Goal: Information Seeking & Learning: Learn about a topic

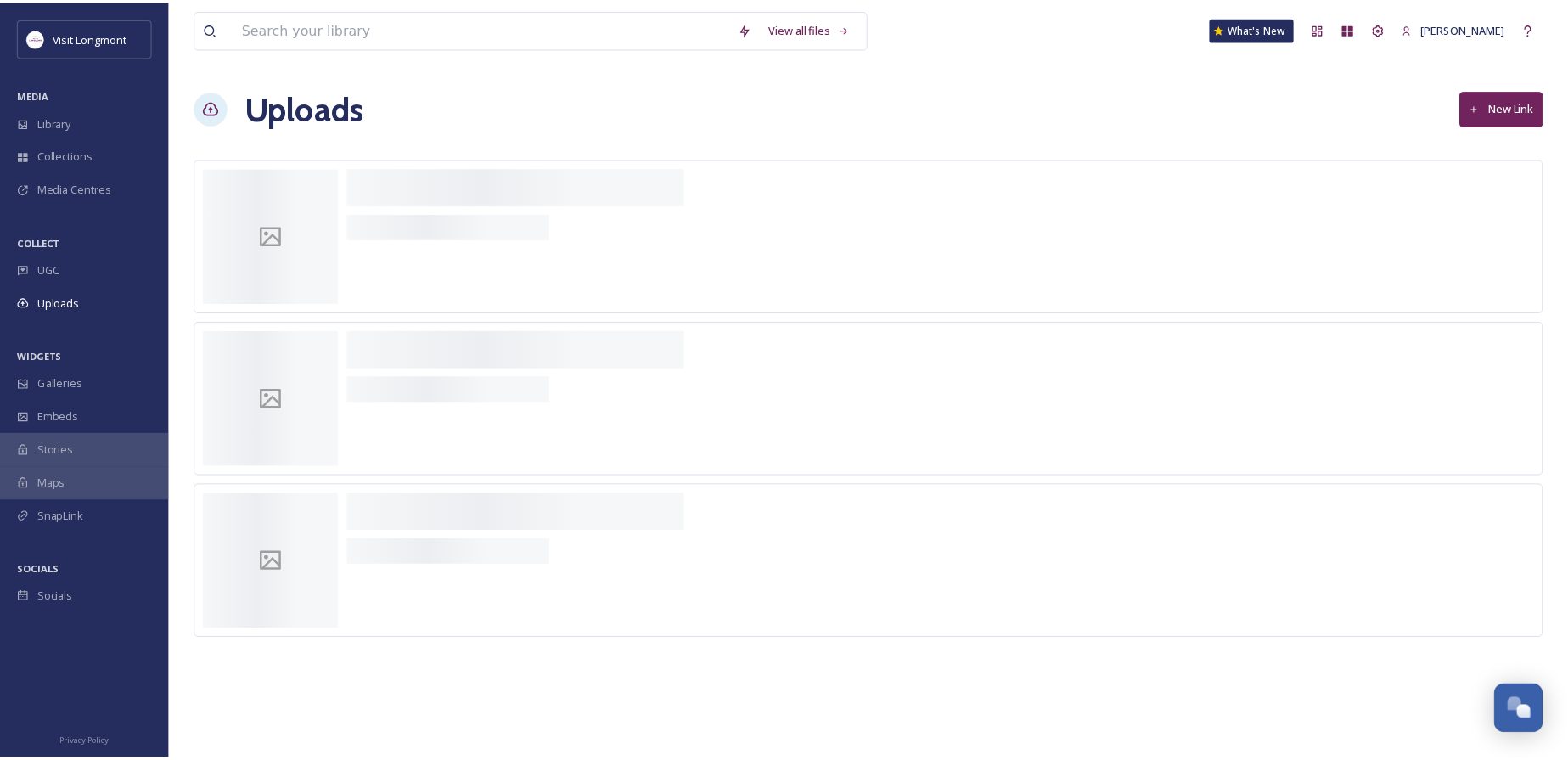
scroll to position [184, 0]
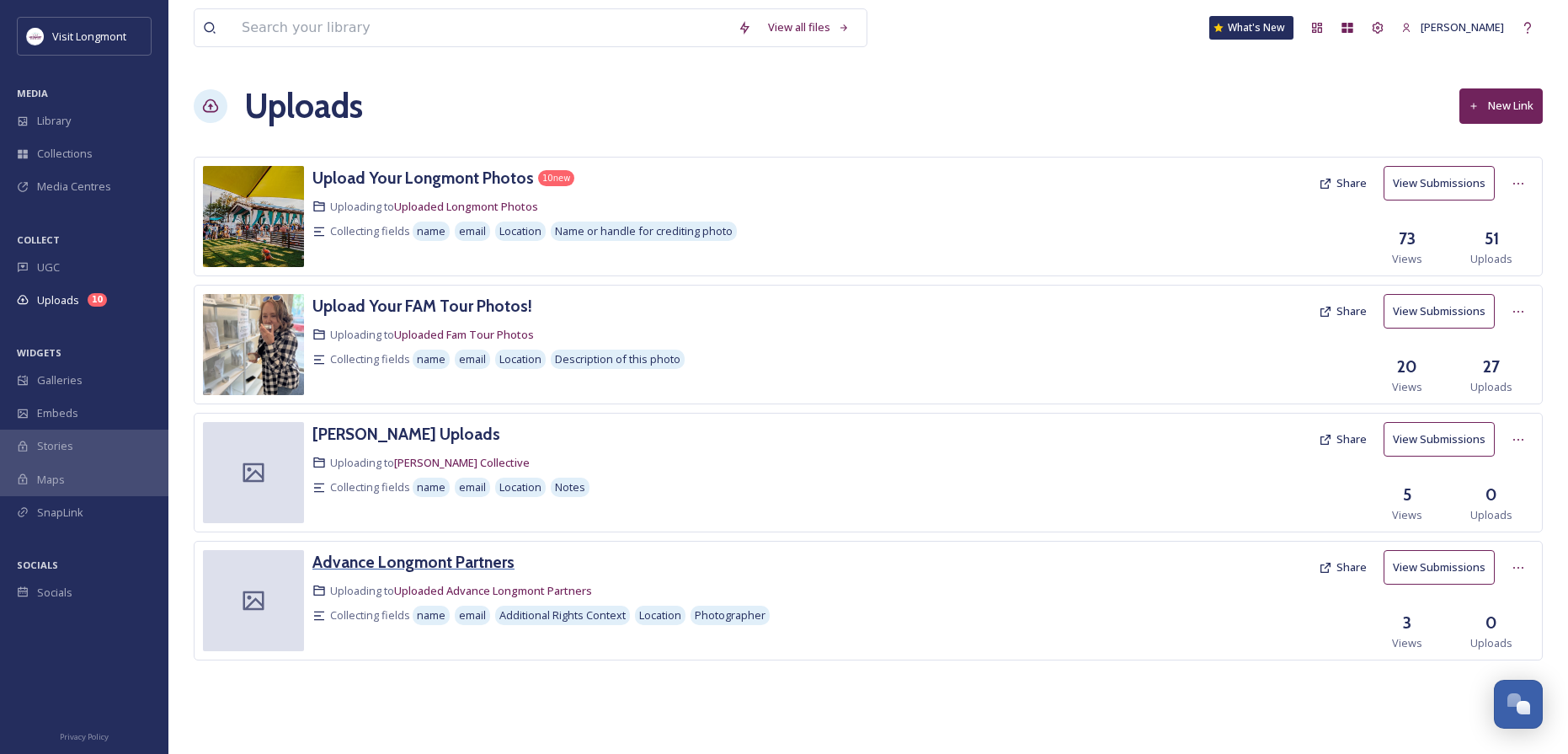
click at [408, 557] on h3 "Advance Longmont Partners" at bounding box center [413, 562] width 202 height 20
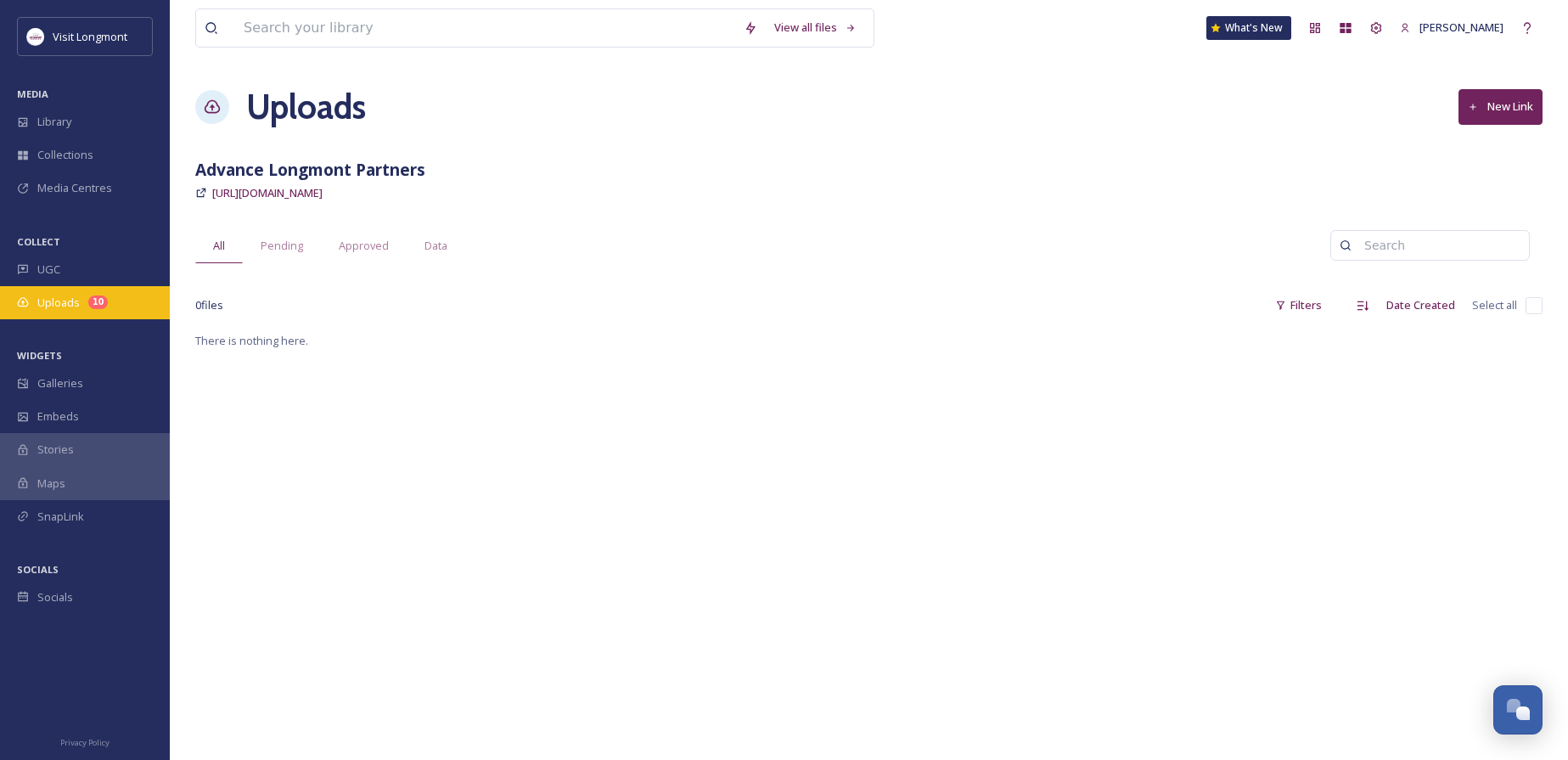
click at [57, 294] on span "Uploads" at bounding box center [58, 302] width 42 height 16
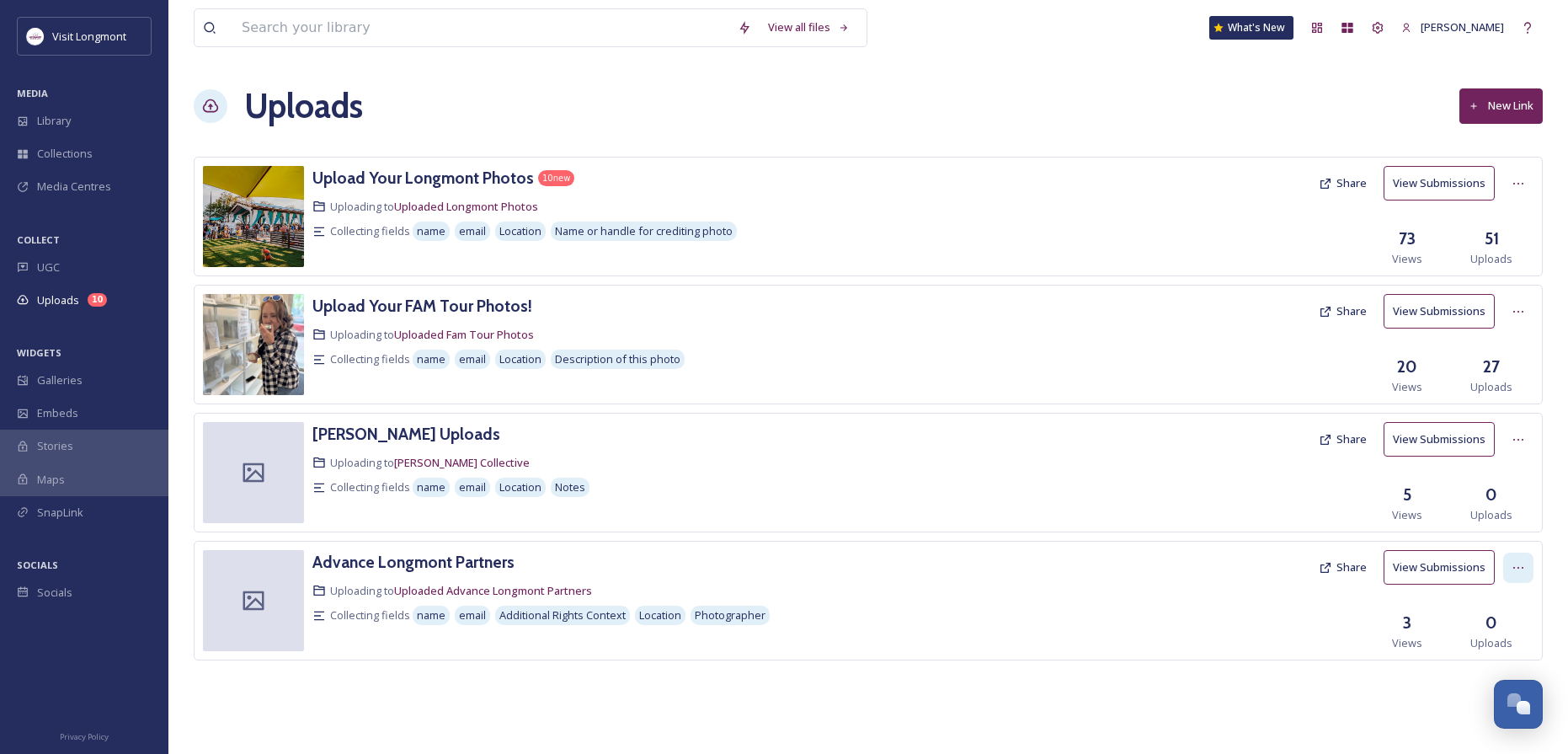
click at [1507, 561] on div at bounding box center [1518, 568] width 30 height 30
click at [1320, 670] on div "Upload Your Longmont Photos 10 new Uploading to Uploaded Longmont Photos Collec…" at bounding box center [869, 434] width 1349 height 555
click at [438, 557] on h3 "Advance Longmont Partners" at bounding box center [413, 562] width 202 height 20
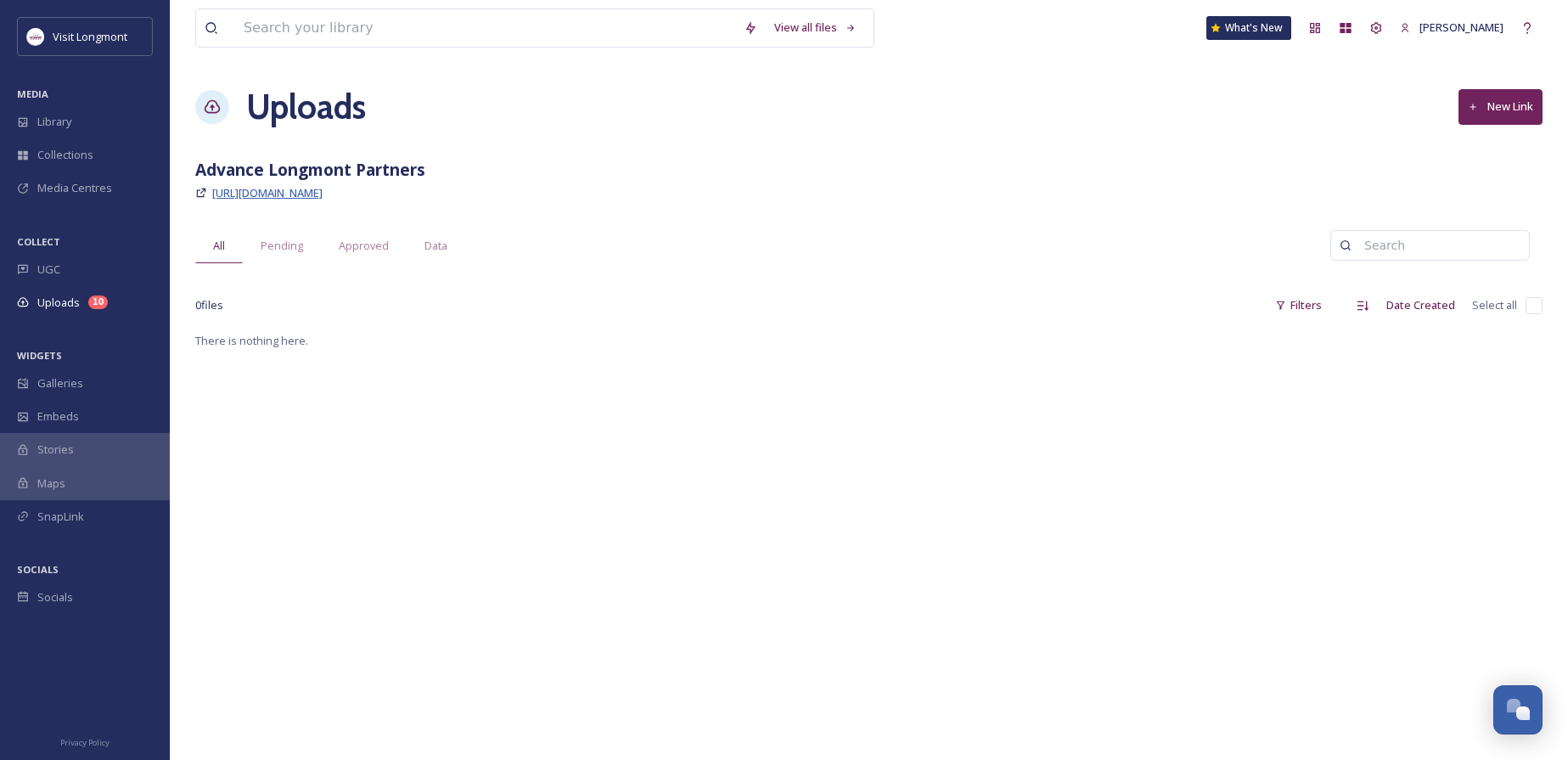
click at [323, 200] on span "https://app.snapsea.io/p/link/advance-longmont-partners" at bounding box center [267, 192] width 110 height 15
click at [65, 183] on span "Media Centres" at bounding box center [74, 188] width 74 height 16
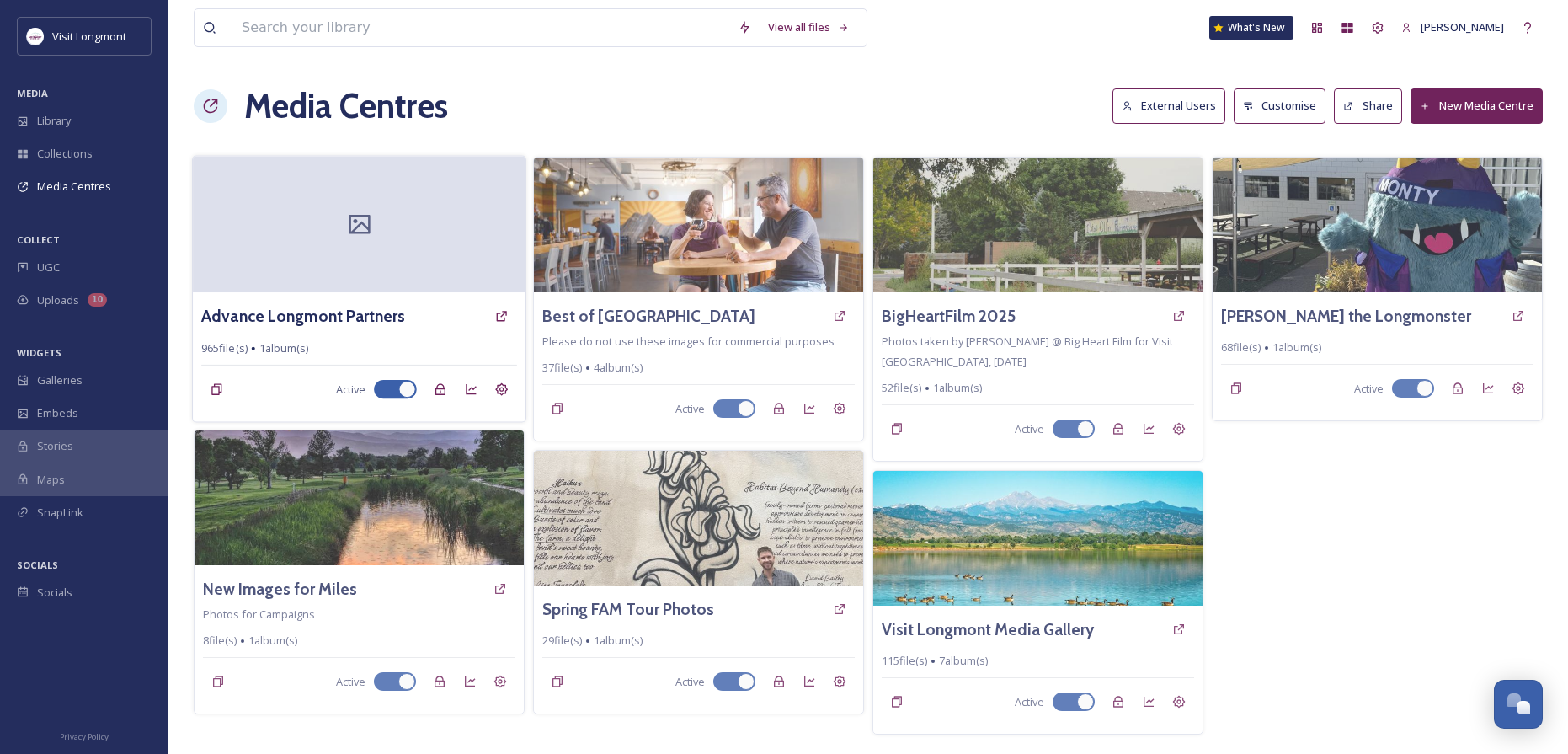
click at [390, 222] on div at bounding box center [360, 223] width 333 height 136
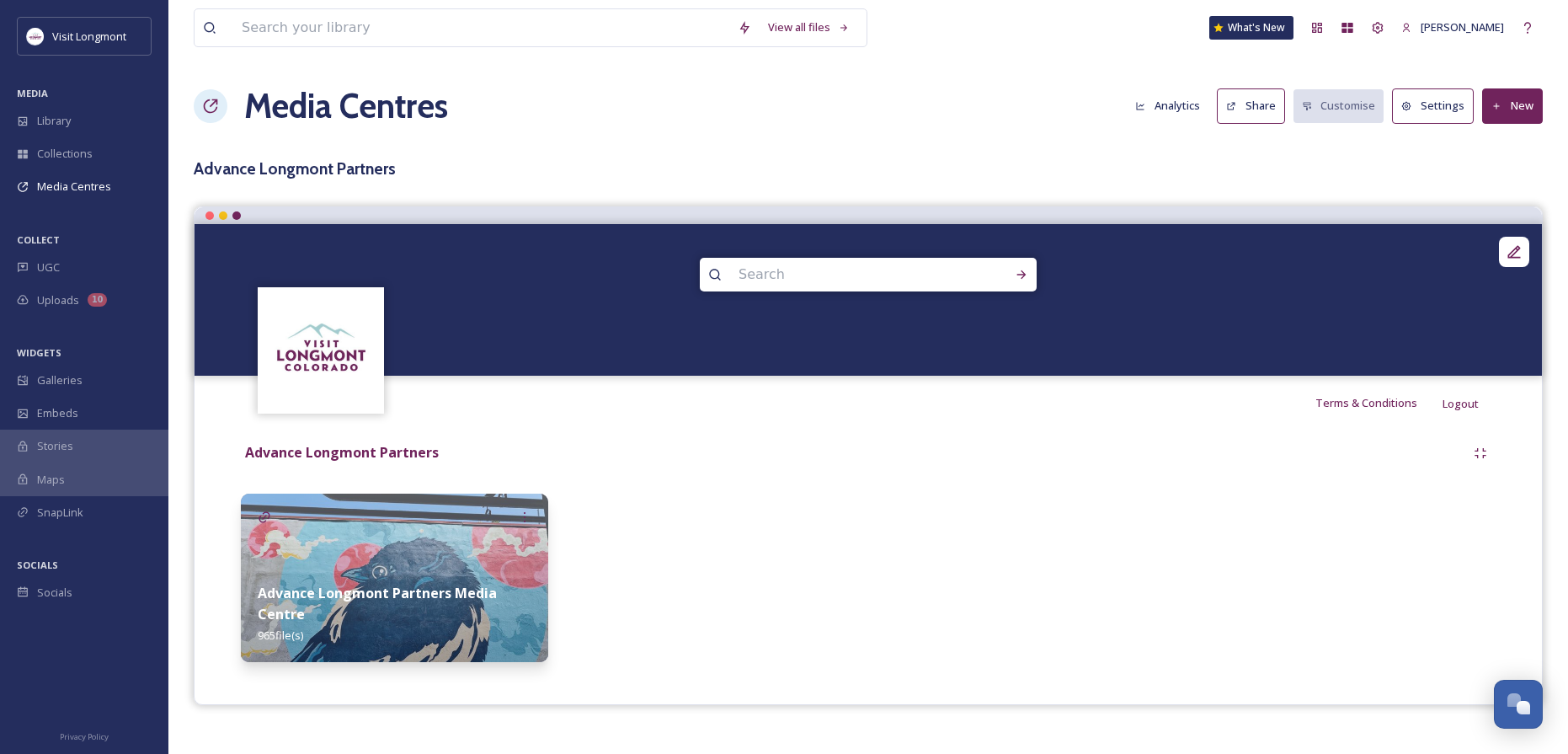
click at [306, 535] on img at bounding box center [394, 577] width 307 height 168
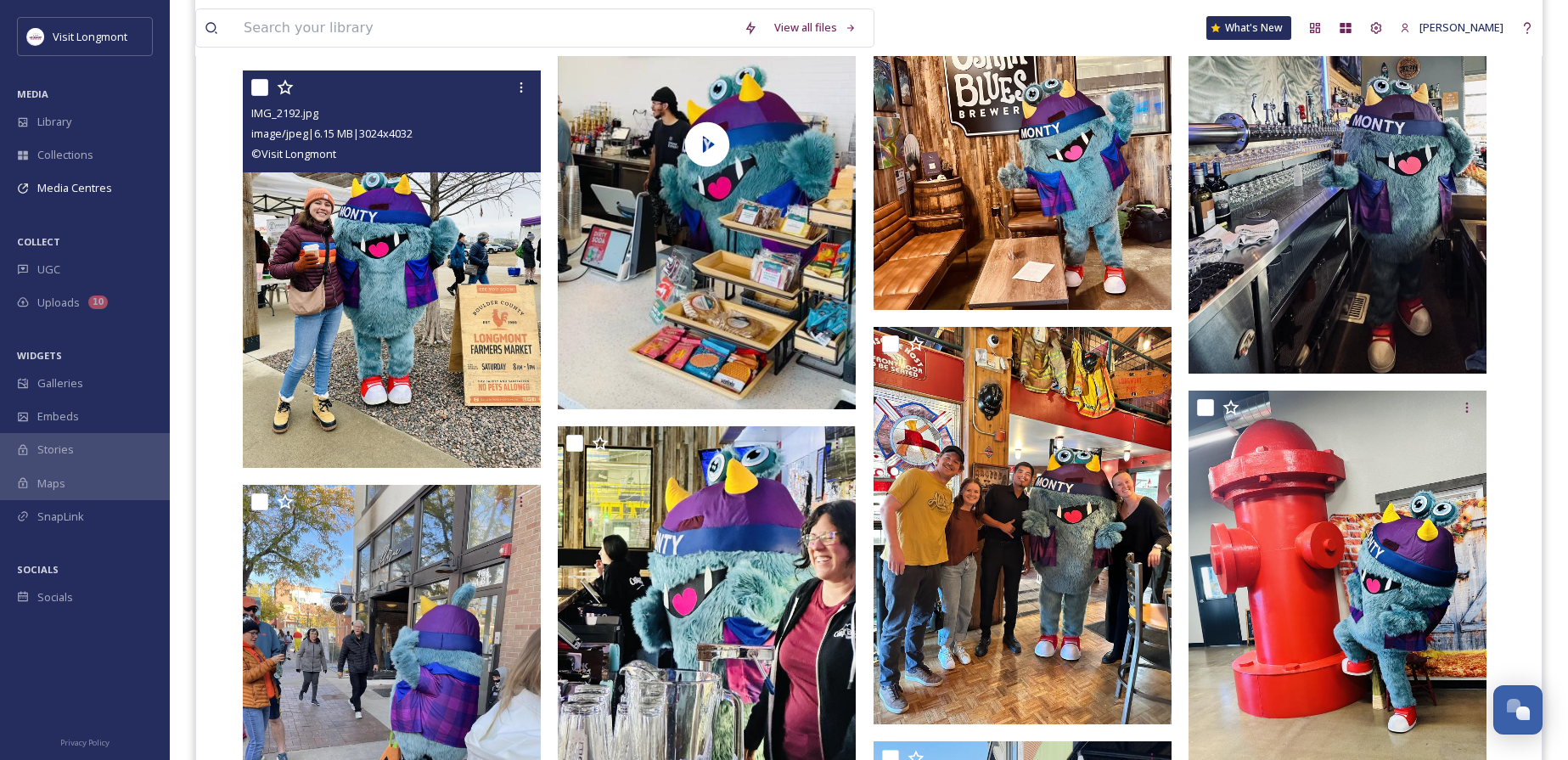
scroll to position [2038, 0]
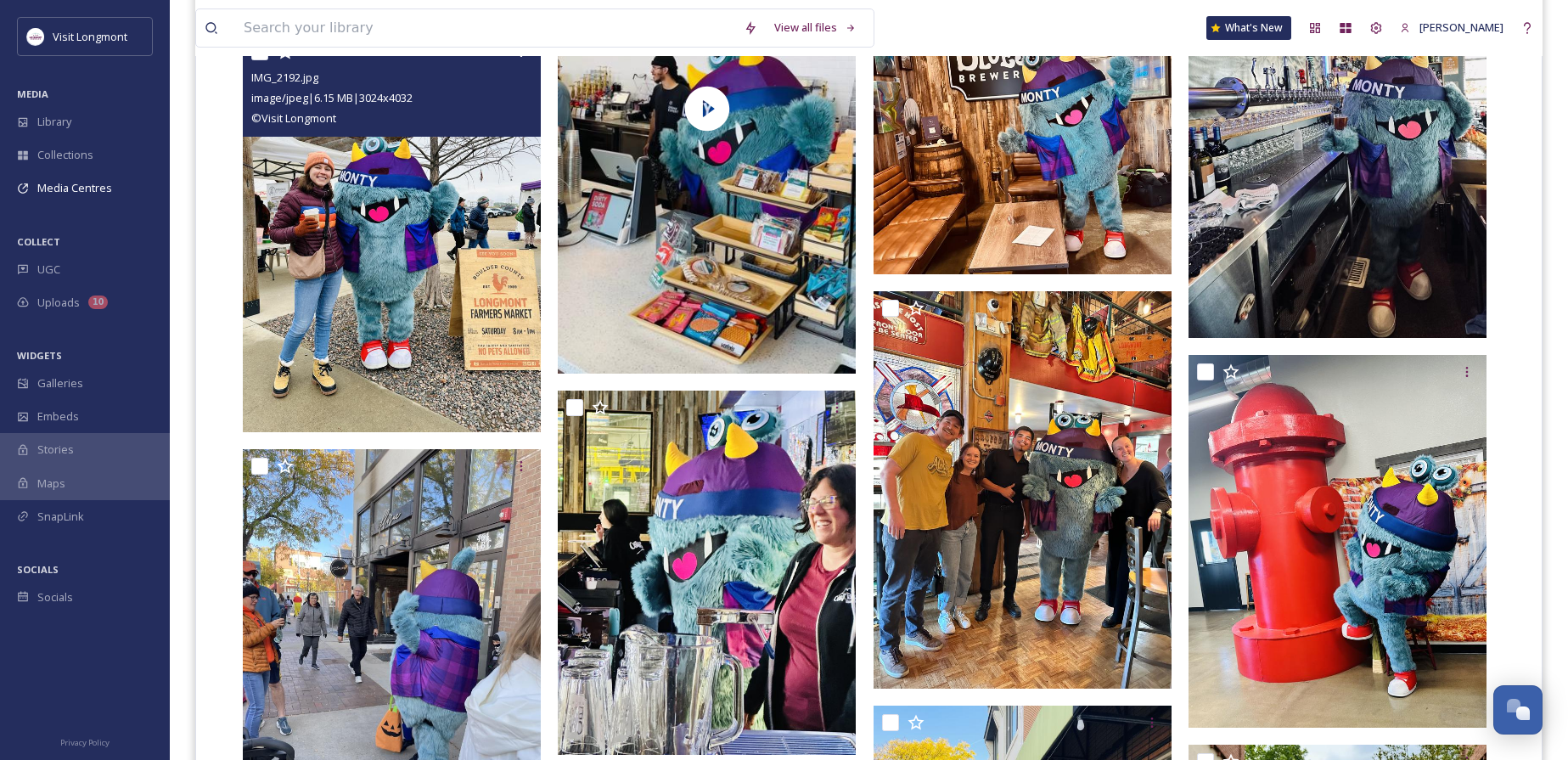
click at [479, 351] on img at bounding box center [392, 233] width 298 height 397
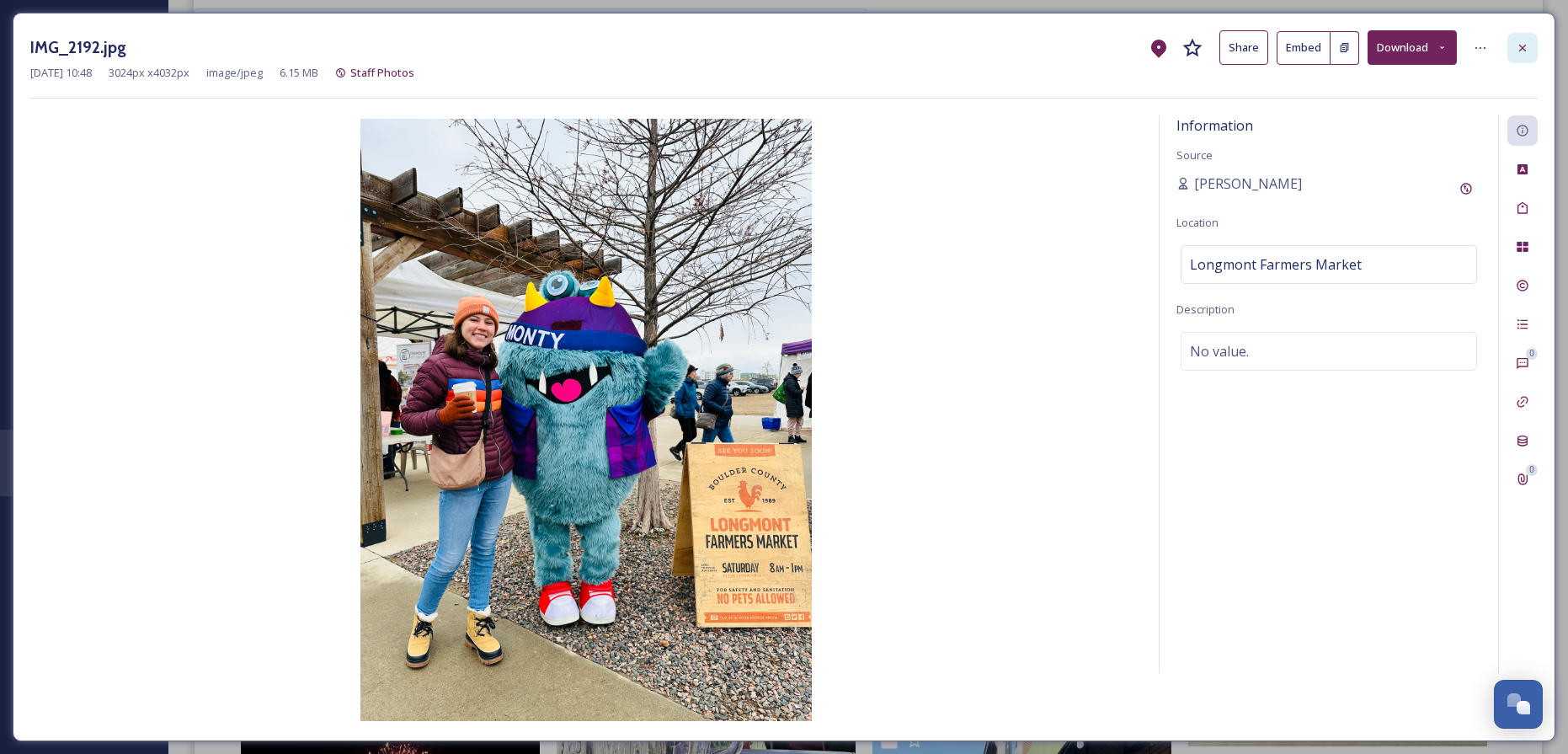
click at [1533, 45] on div at bounding box center [1522, 48] width 30 height 30
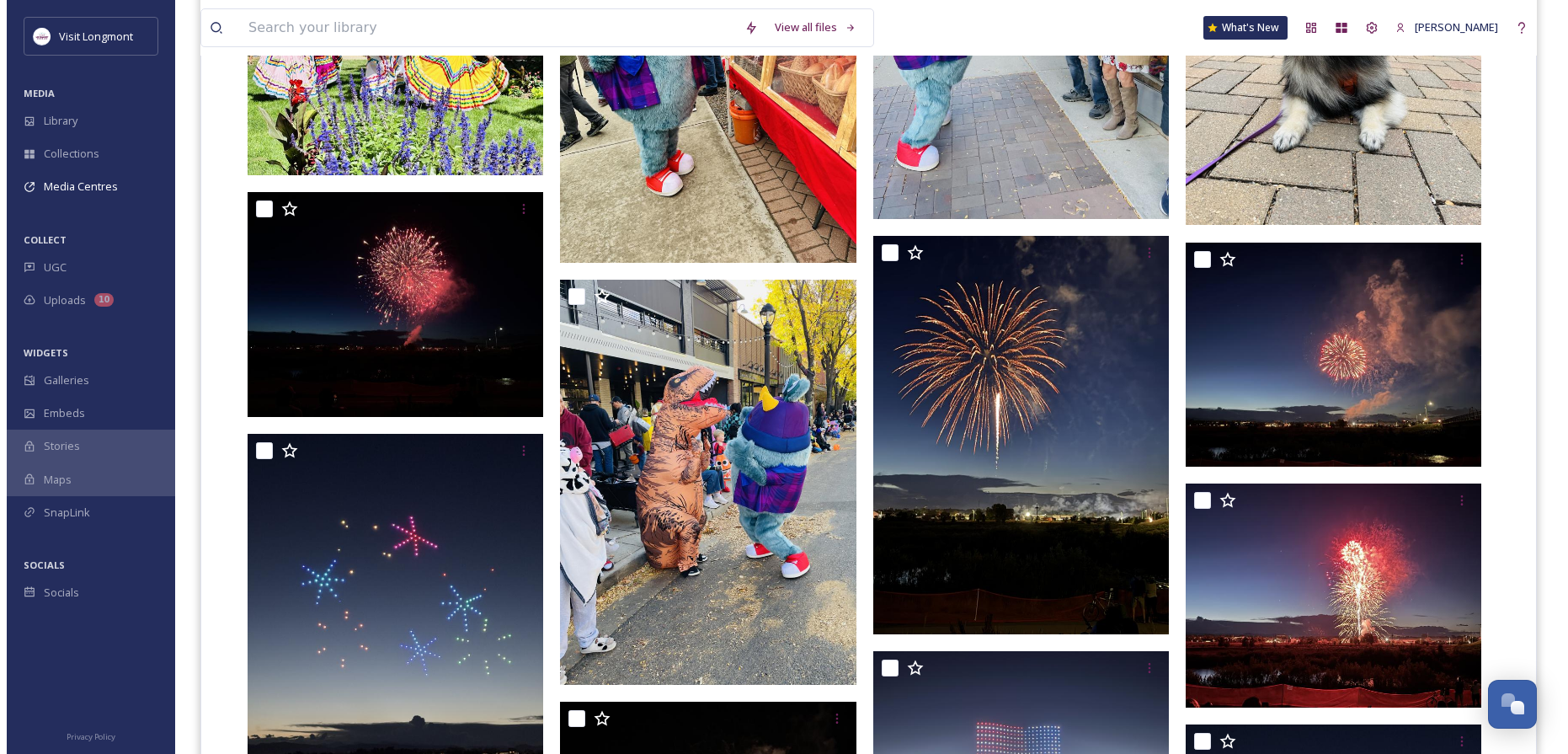
scroll to position [2611, 0]
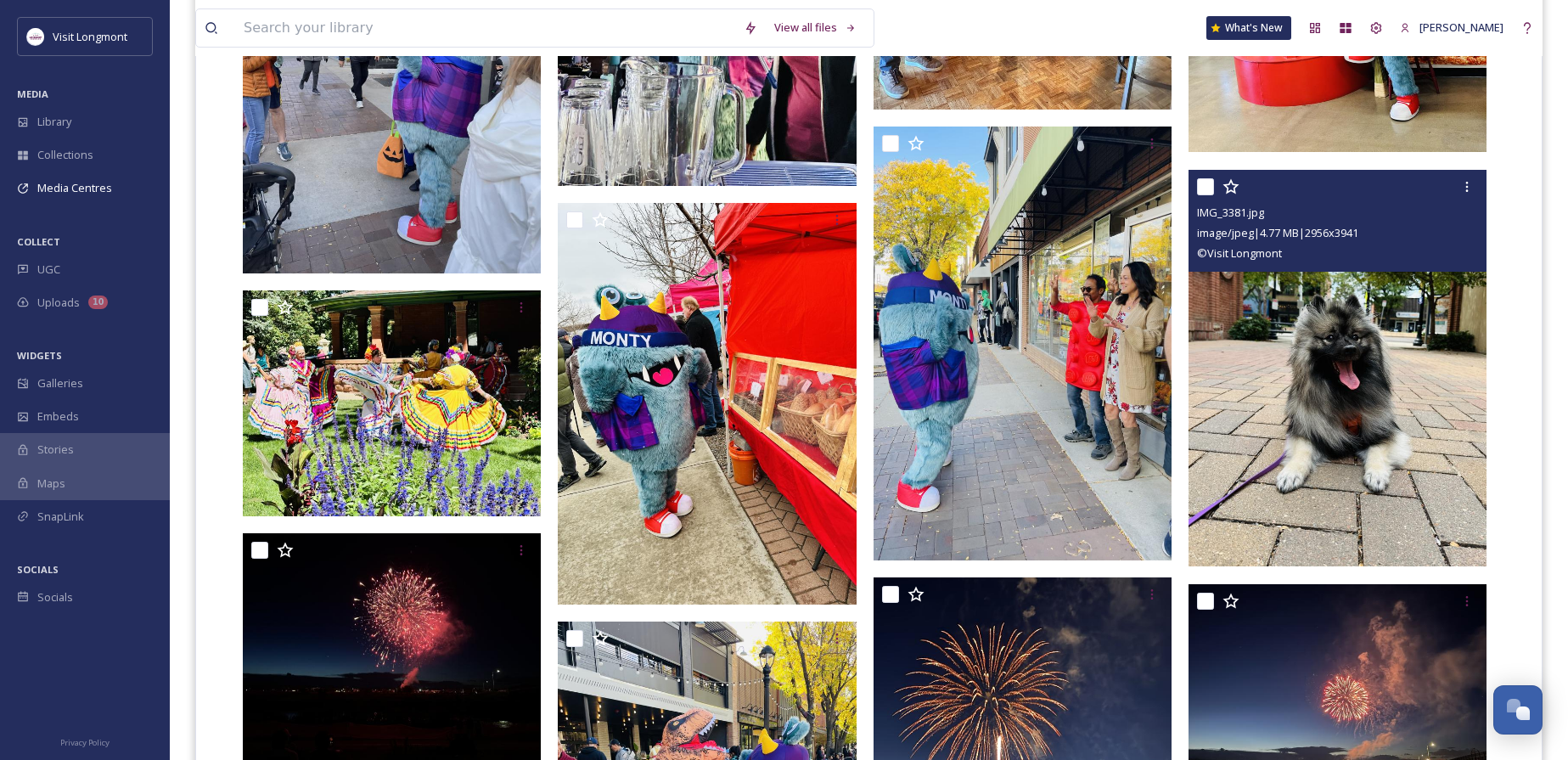
click at [1261, 450] on img at bounding box center [1338, 368] width 298 height 397
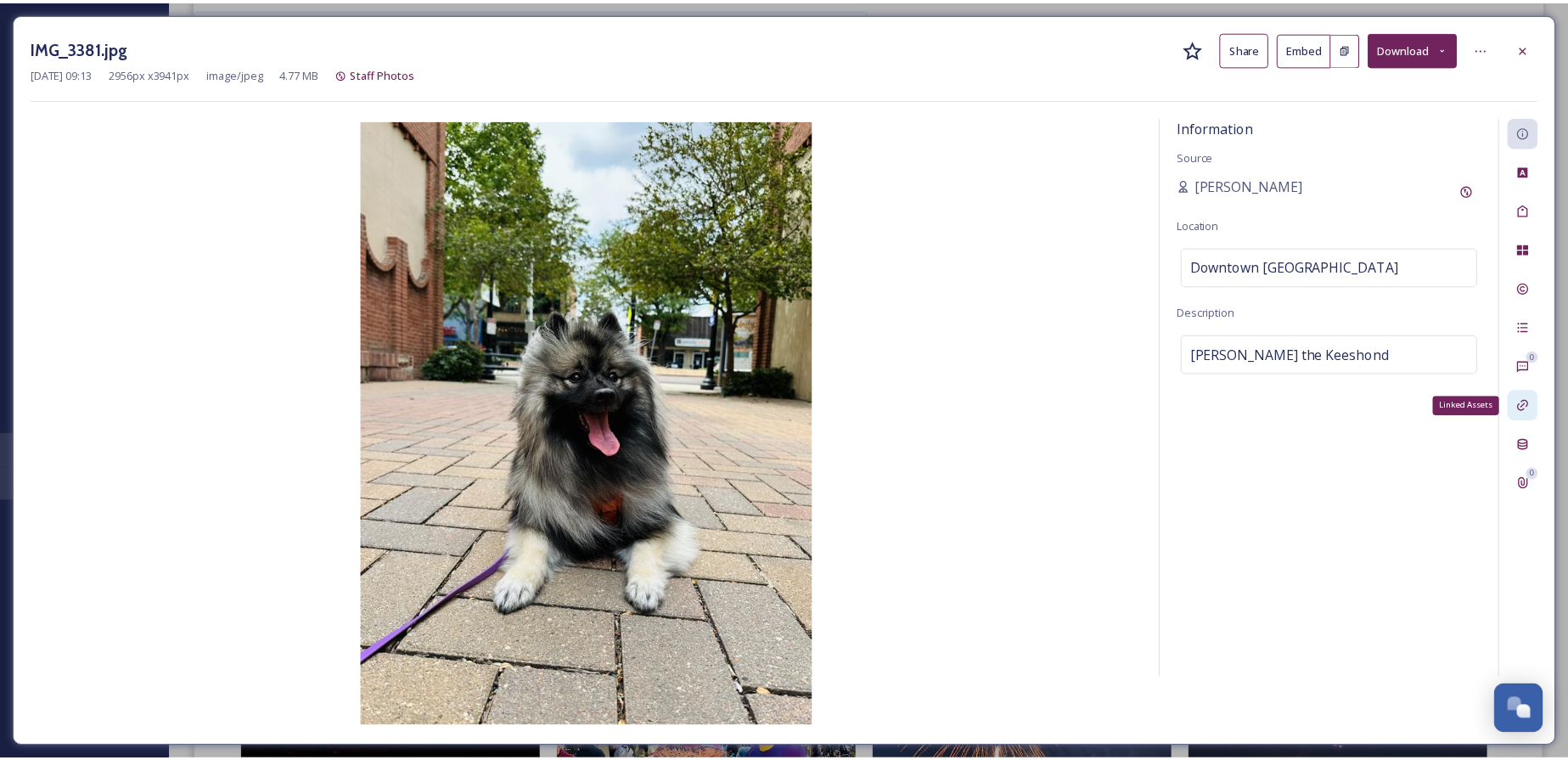
scroll to position [2636, 0]
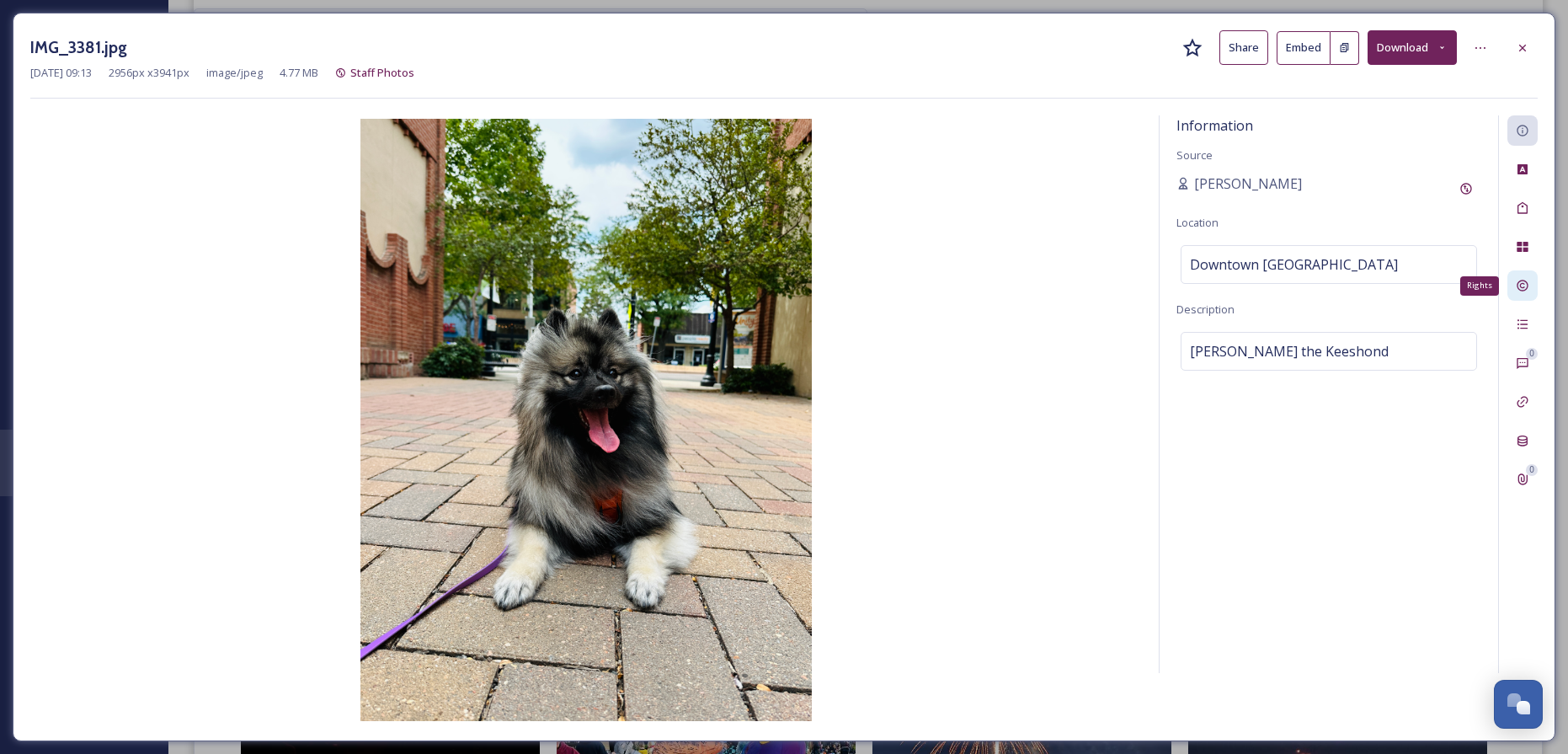
click at [1530, 290] on div "Rights" at bounding box center [1522, 286] width 30 height 30
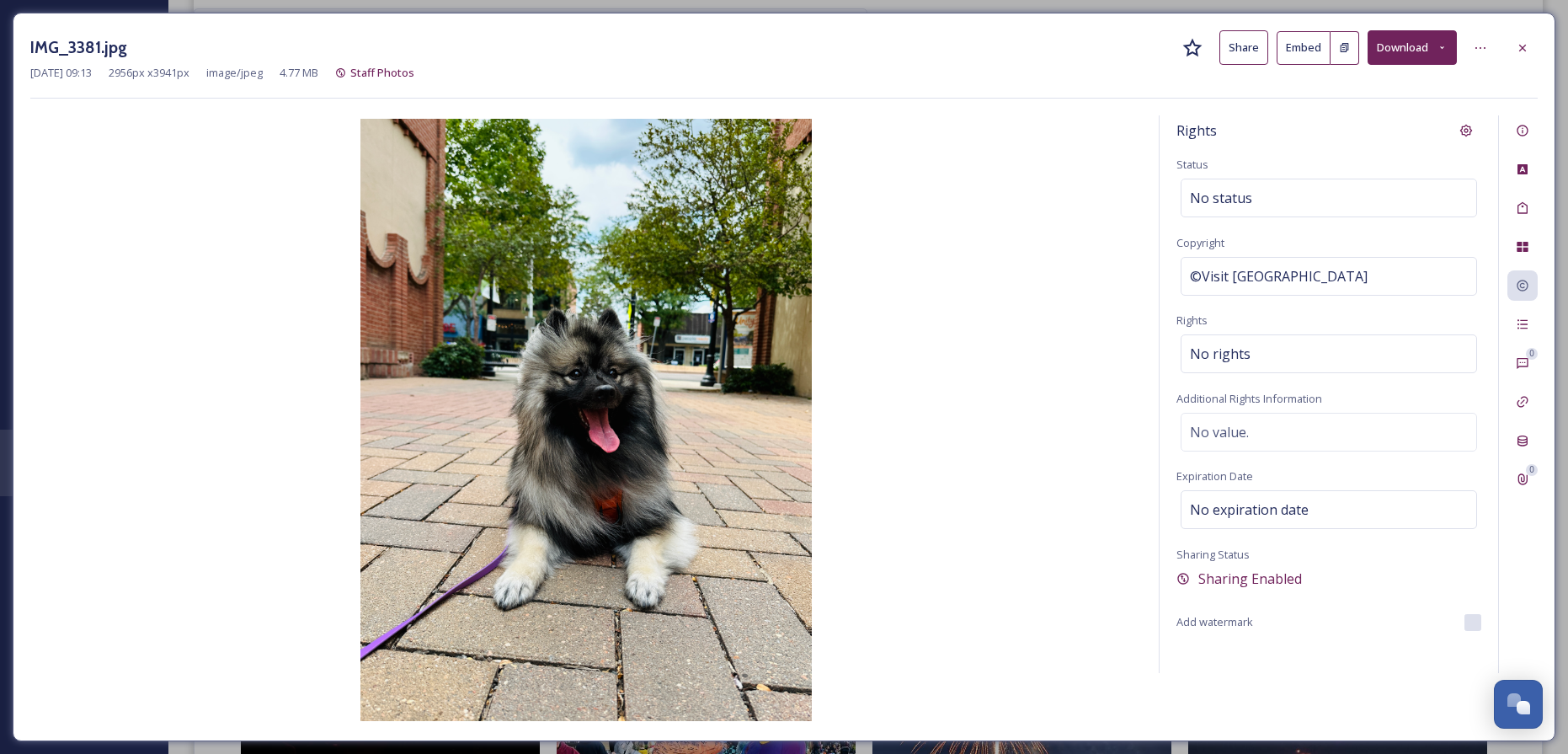
drag, startPoint x: 1517, startPoint y: 39, endPoint x: 1508, endPoint y: 42, distance: 9.5
click at [1518, 39] on div at bounding box center [1522, 48] width 30 height 30
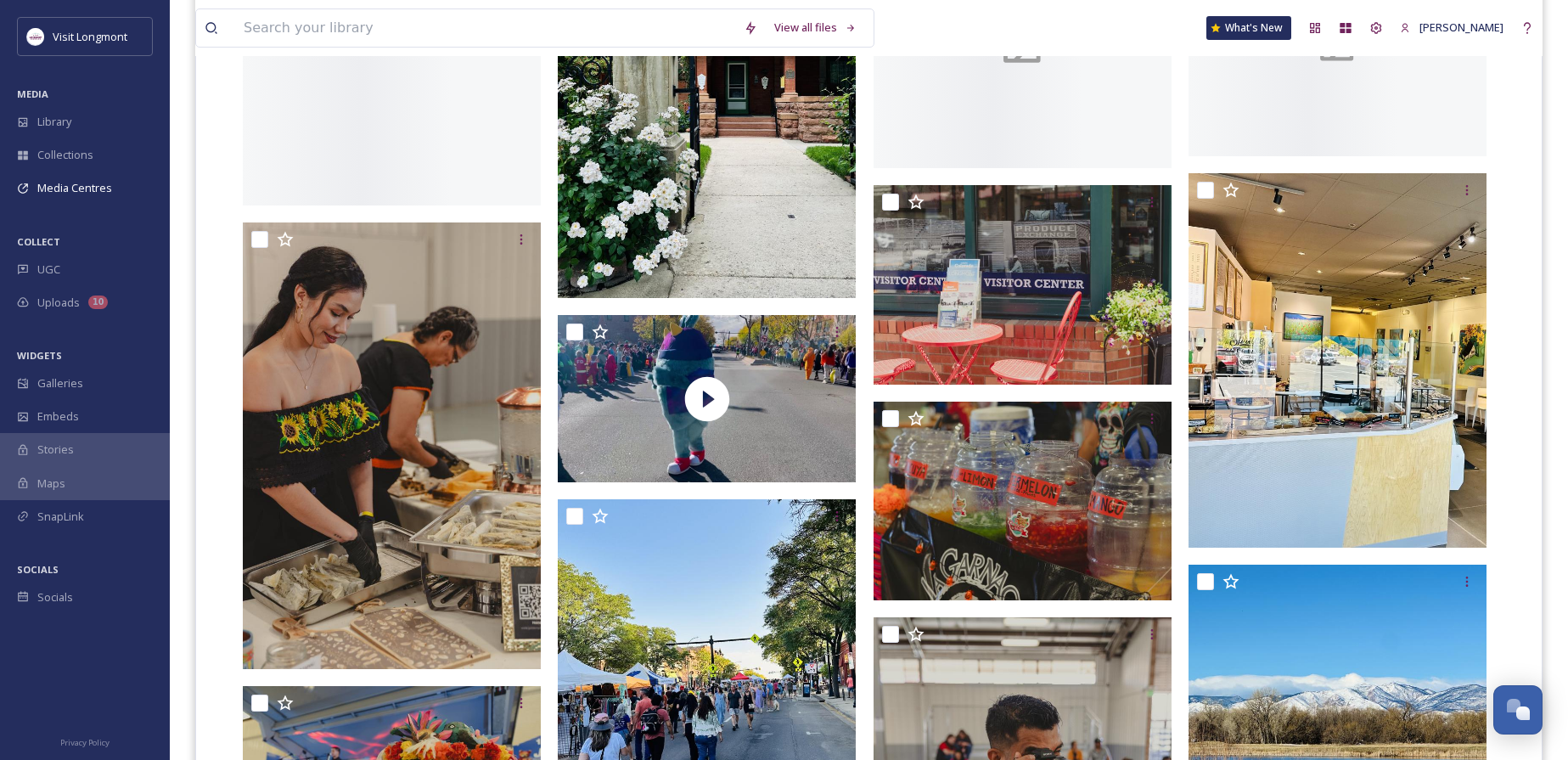
scroll to position [16607, 0]
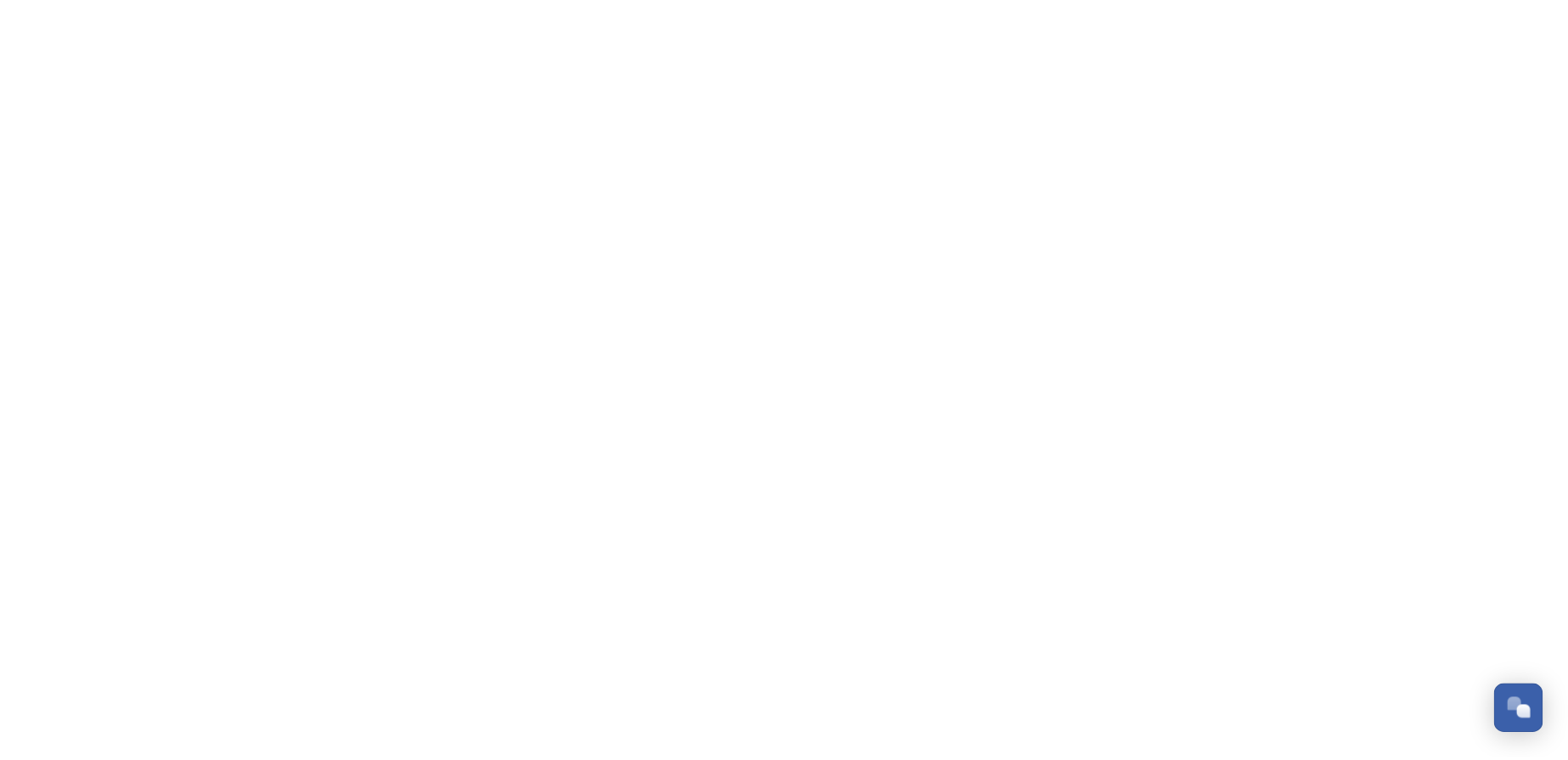
scroll to position [184, 0]
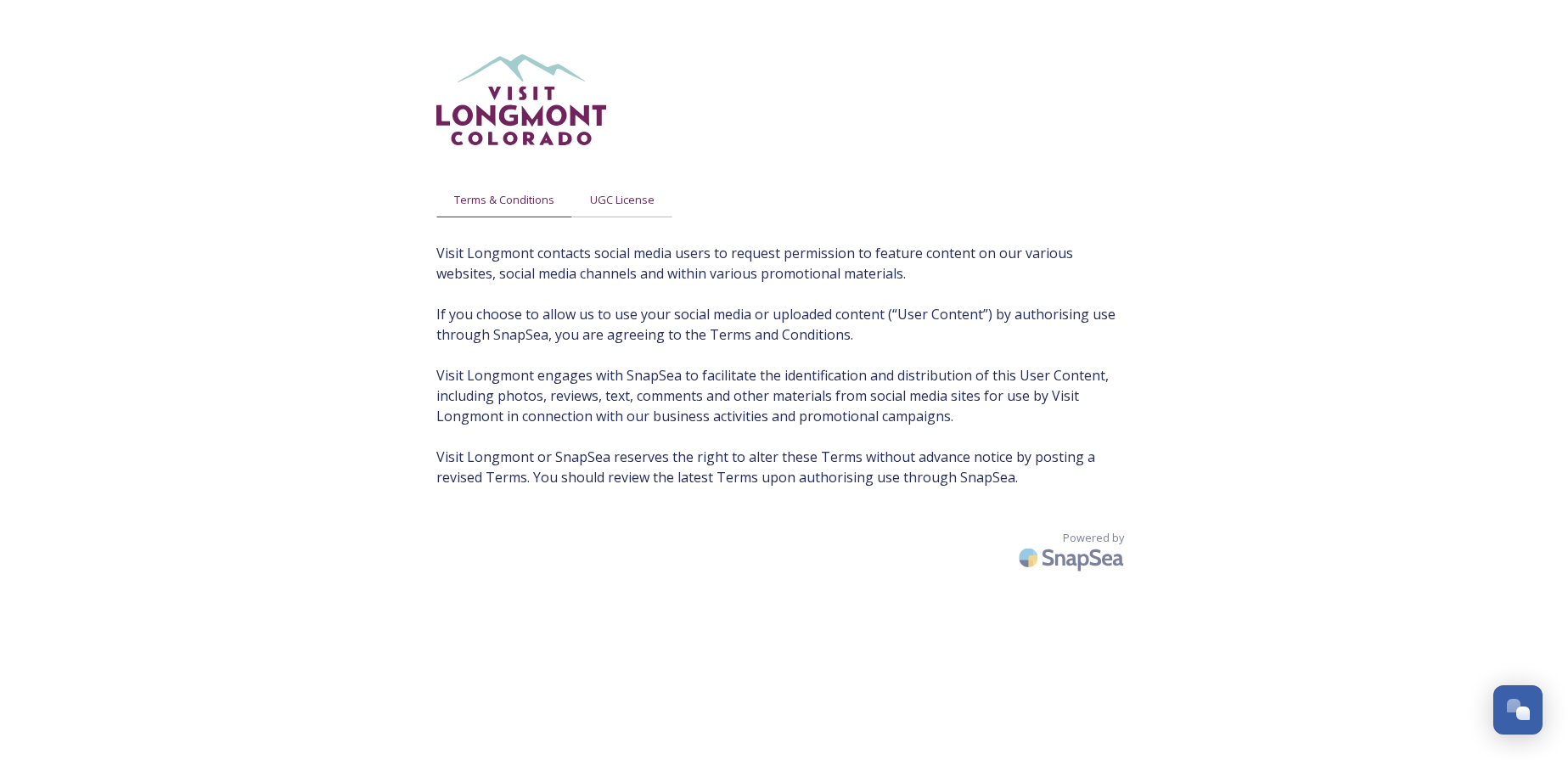
click at [617, 198] on span "UGC License" at bounding box center [623, 200] width 65 height 16
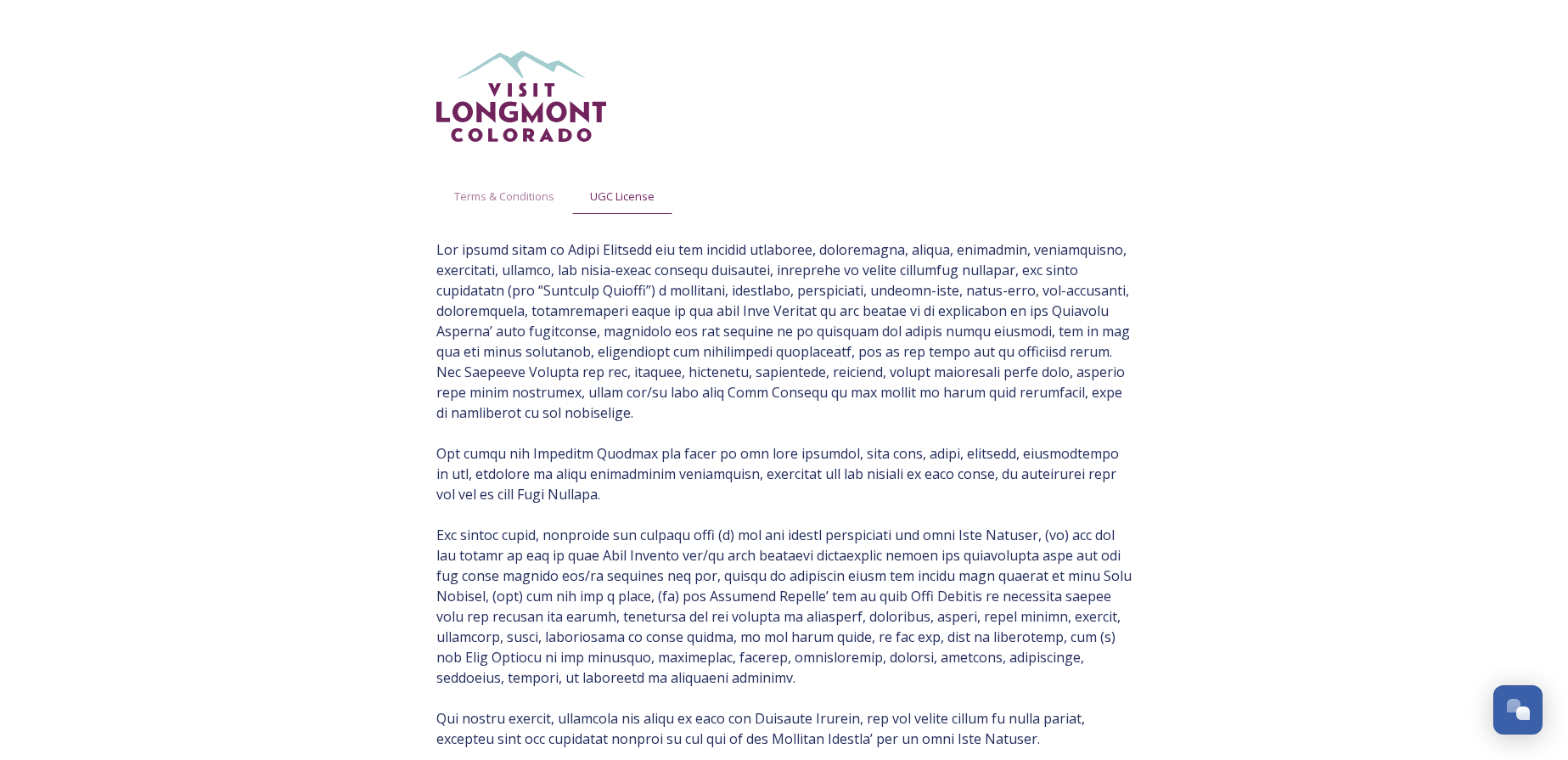
scroll to position [0, 0]
click at [504, 205] on span "Terms & Conditions" at bounding box center [504, 200] width 101 height 16
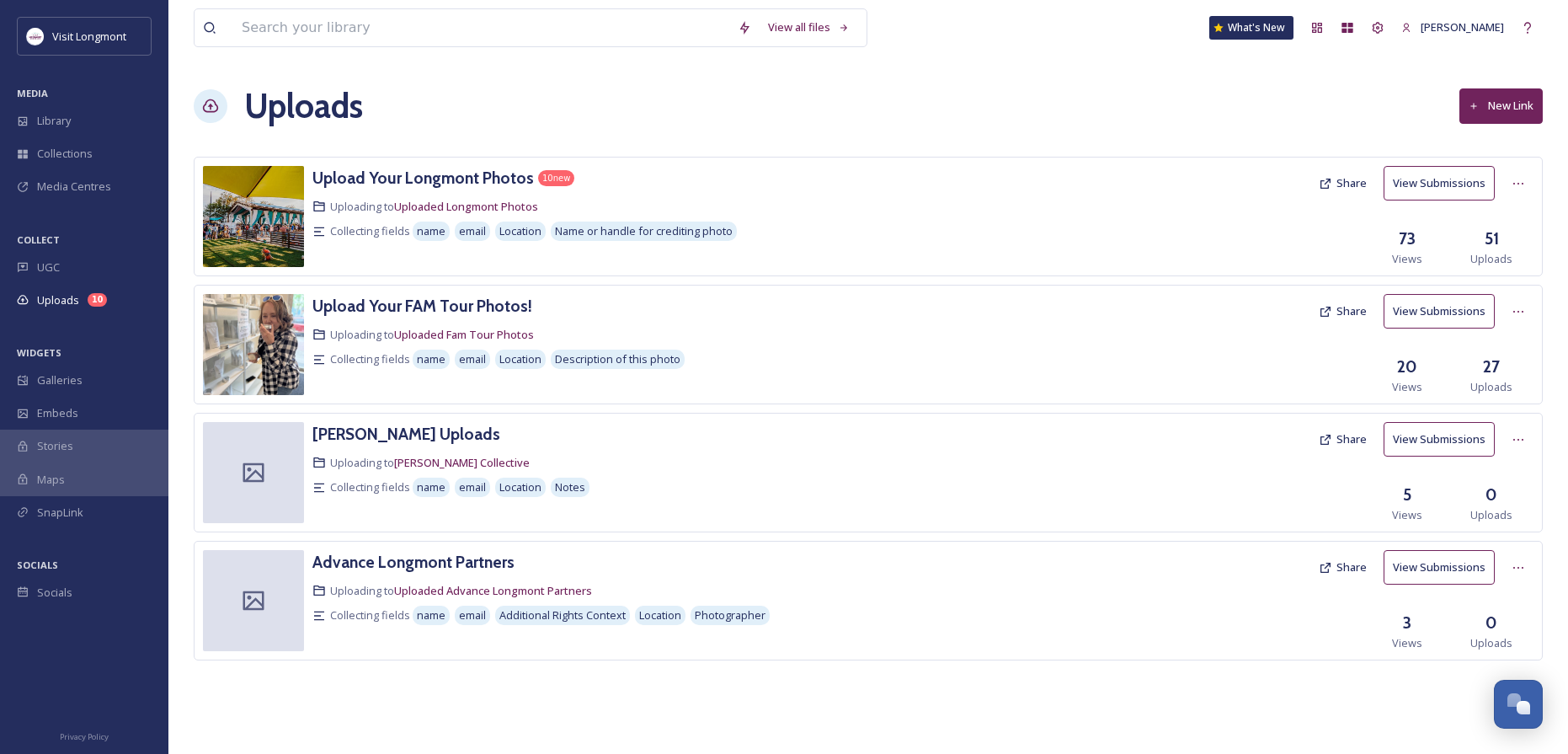
scroll to position [182, 0]
